Goal: Information Seeking & Learning: Learn about a topic

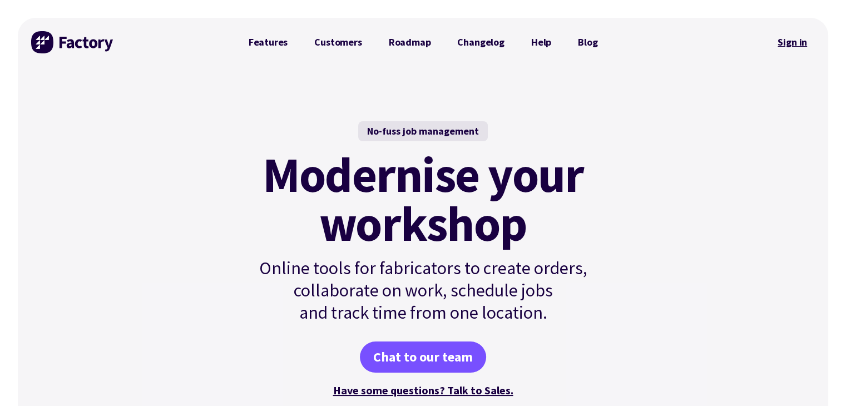
click at [787, 41] on link "Sign in" at bounding box center [792, 42] width 45 height 26
click at [335, 38] on link "Customers" at bounding box center [338, 42] width 74 height 22
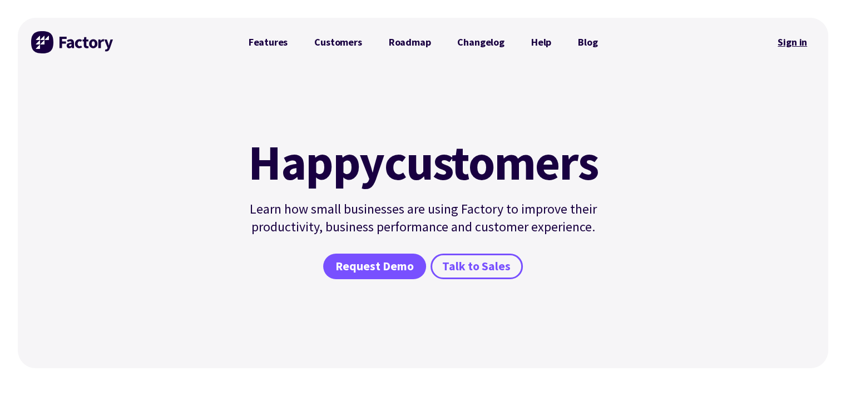
click at [797, 45] on link "Sign in" at bounding box center [792, 42] width 45 height 26
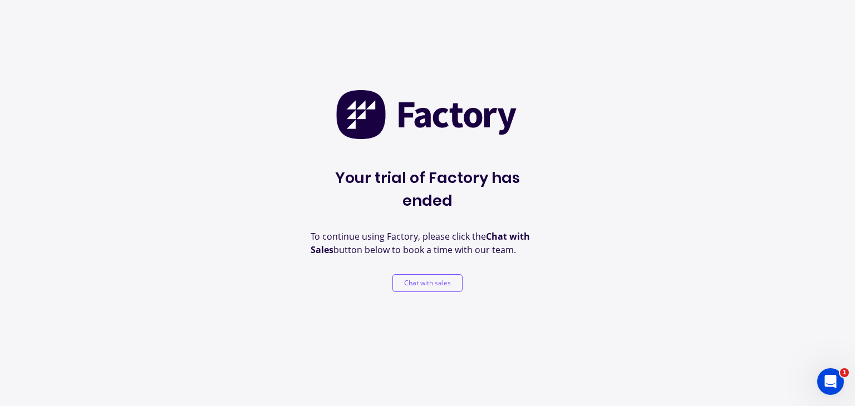
drag, startPoint x: 343, startPoint y: 215, endPoint x: 347, endPoint y: 210, distance: 6.3
click at [343, 230] on p "To continue using Factory, please click the Chat with Sales button below to boo…" at bounding box center [428, 243] width 234 height 27
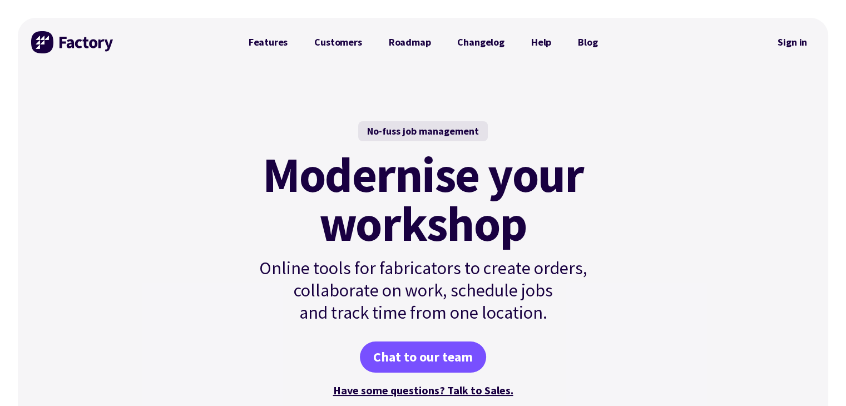
click at [308, 45] on link "Customers" at bounding box center [338, 42] width 74 height 22
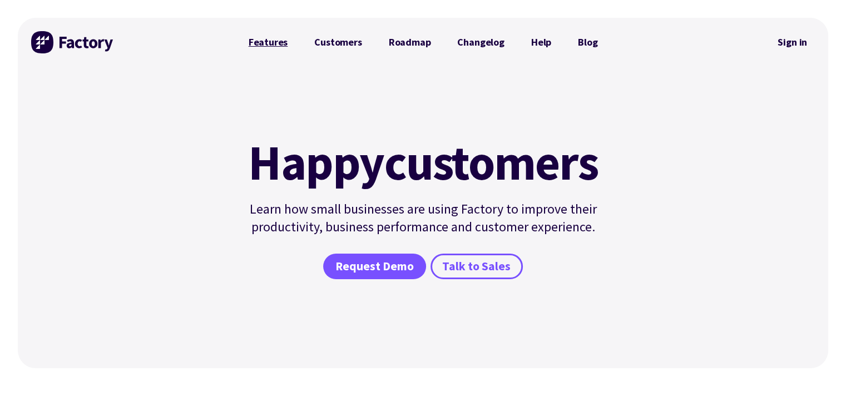
click at [274, 43] on link "Features" at bounding box center [268, 42] width 66 height 22
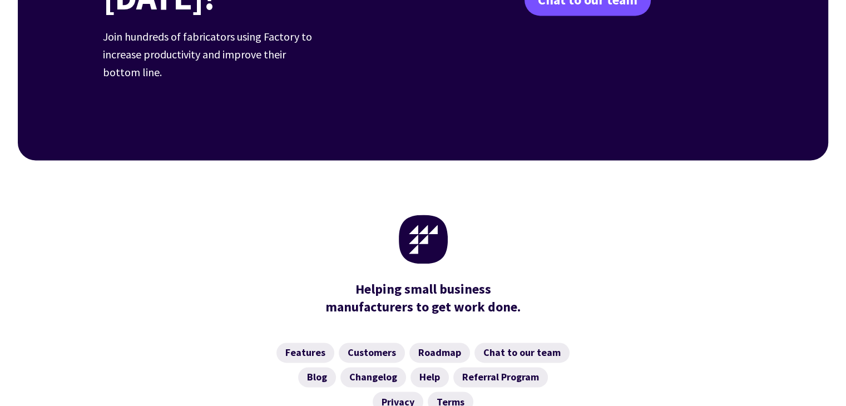
scroll to position [1725, 0]
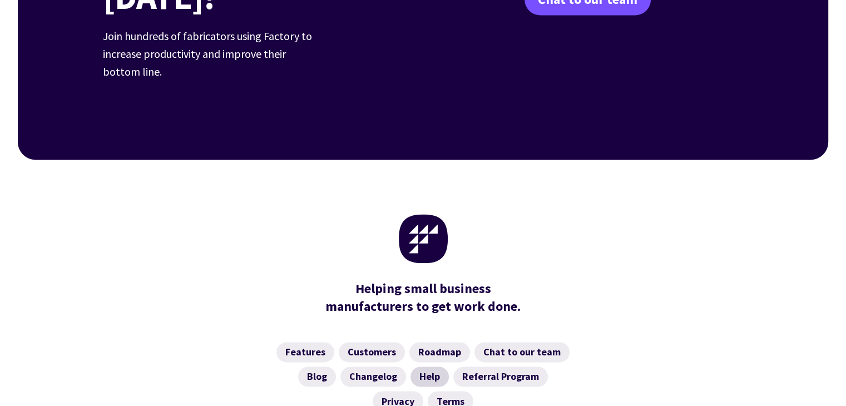
click at [440, 367] on link "Help" at bounding box center [430, 377] width 38 height 20
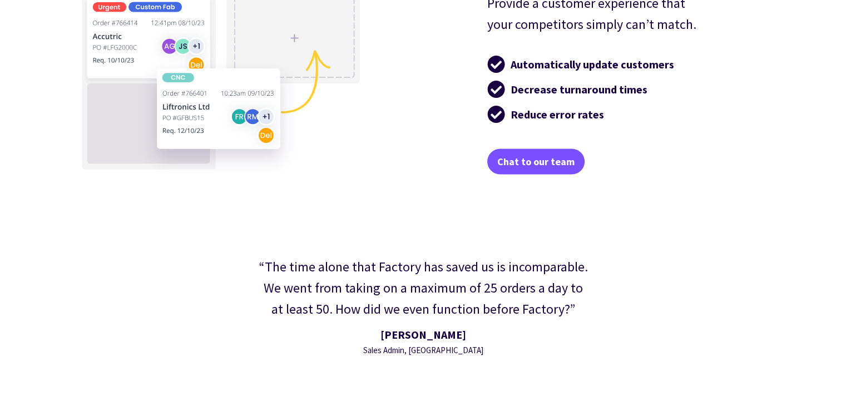
scroll to position [1998, 0]
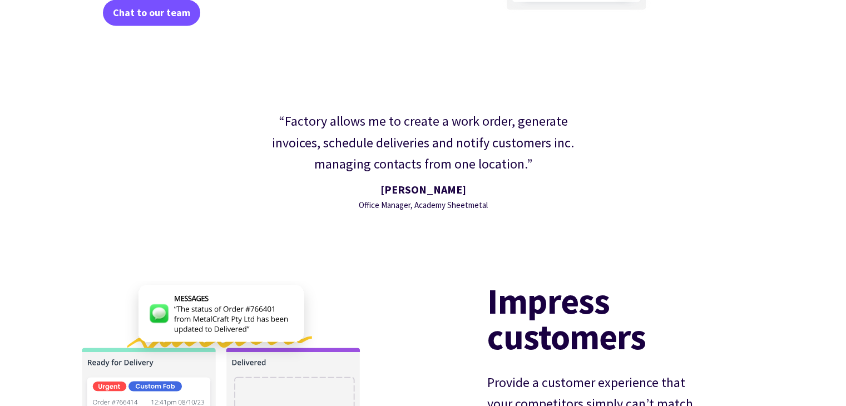
click at [457, 211] on div "“Factory allows me to create a work order, generate invoices, schedule deliveri…" at bounding box center [424, 160] width 354 height 123
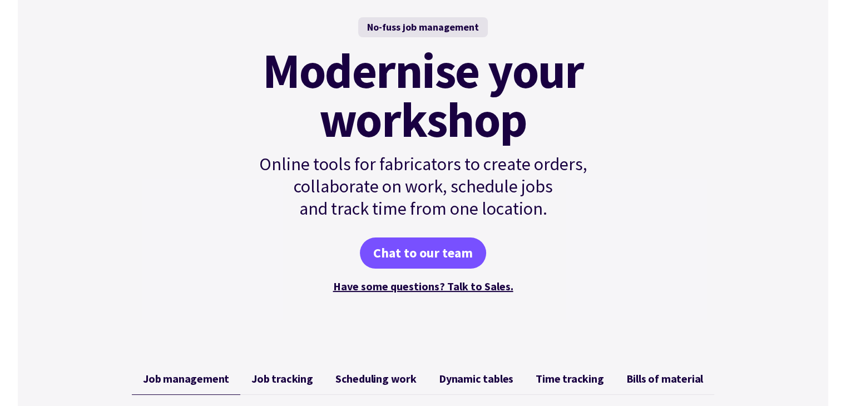
scroll to position [111, 0]
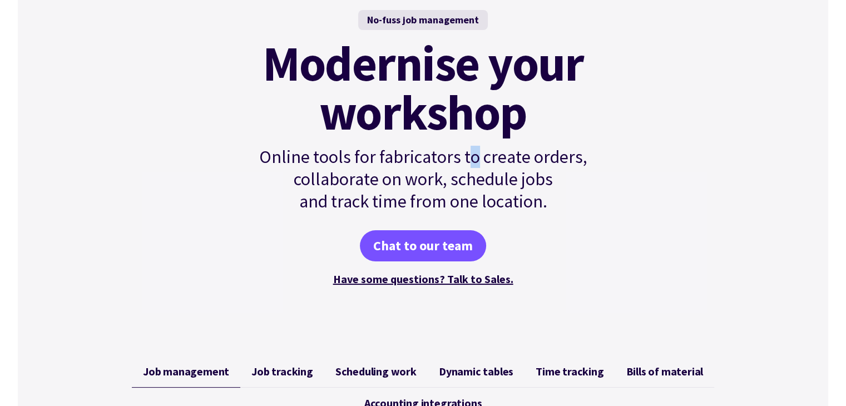
drag, startPoint x: 472, startPoint y: 157, endPoint x: 479, endPoint y: 164, distance: 9.4
click at [479, 164] on p "Online tools for fabricators to create orders, collaborate on work, schedule jo…" at bounding box center [423, 179] width 376 height 67
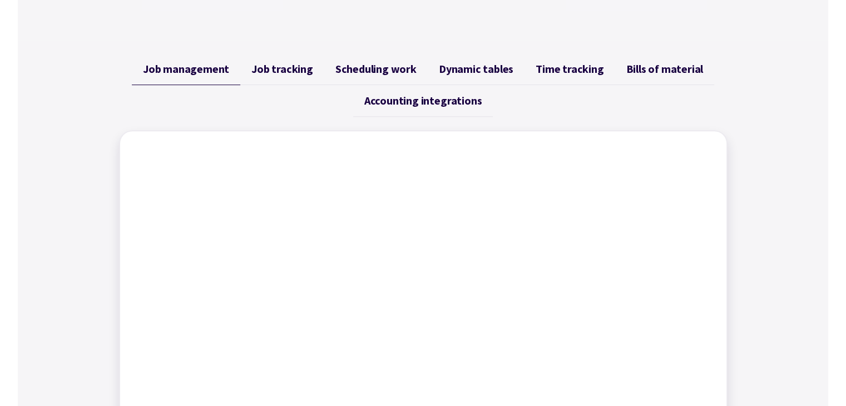
scroll to position [390, 0]
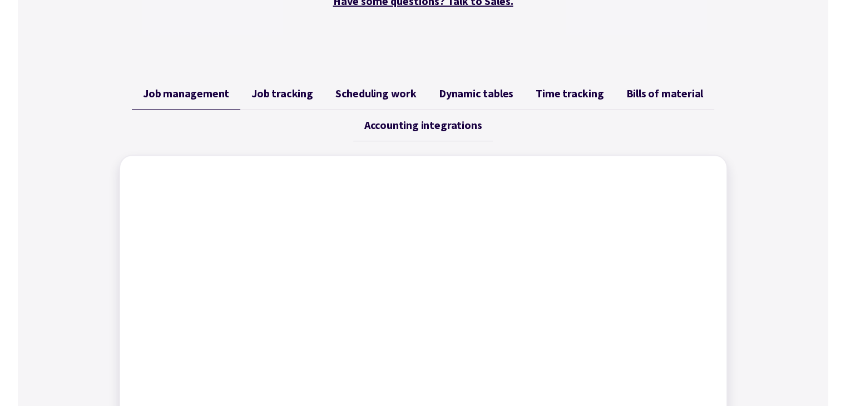
click at [274, 90] on span "Job tracking" at bounding box center [283, 93] width 62 height 13
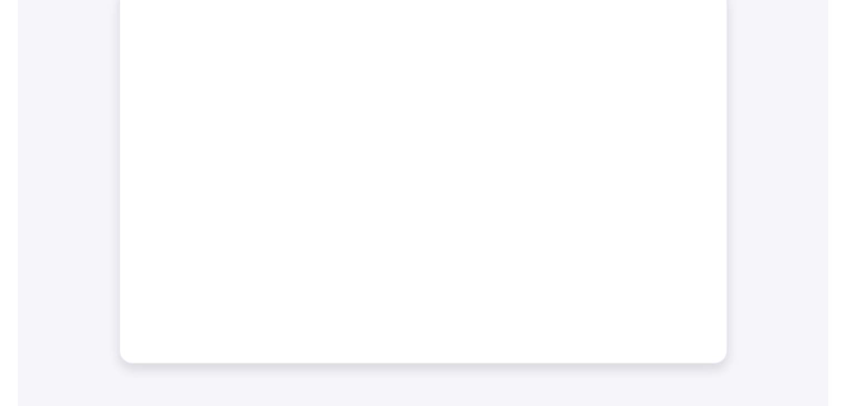
scroll to position [835, 0]
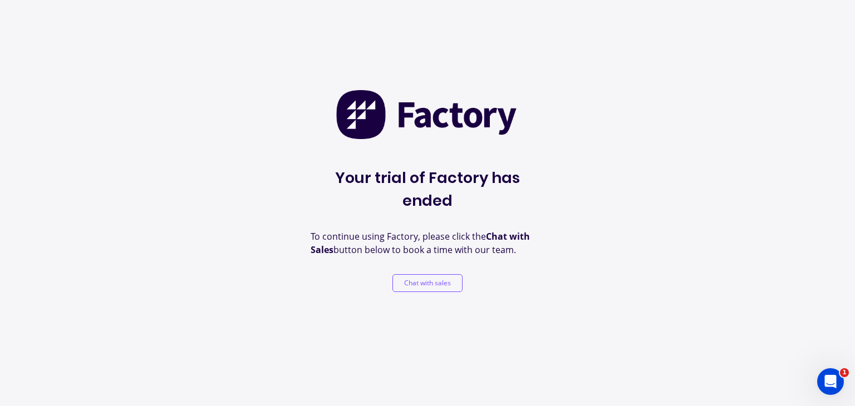
click at [402, 147] on div "Your trial of Factory has ended" at bounding box center [428, 150] width 234 height 123
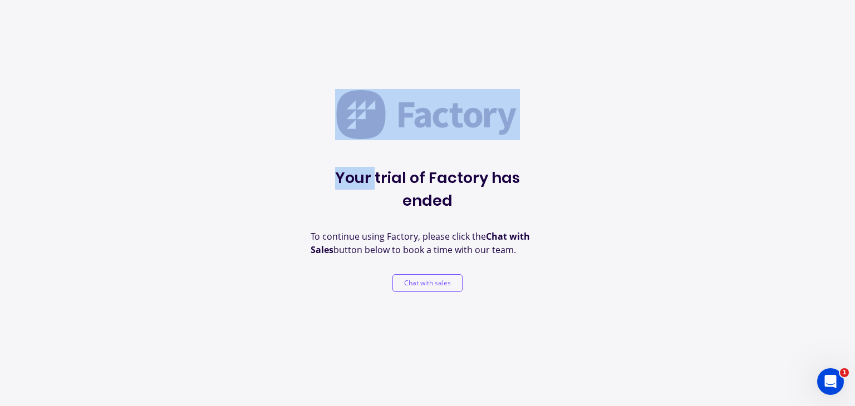
drag, startPoint x: 402, startPoint y: 147, endPoint x: 372, endPoint y: 107, distance: 49.6
click at [401, 147] on div "Your trial of Factory has ended" at bounding box center [428, 150] width 234 height 123
